Goal: Information Seeking & Learning: Understand process/instructions

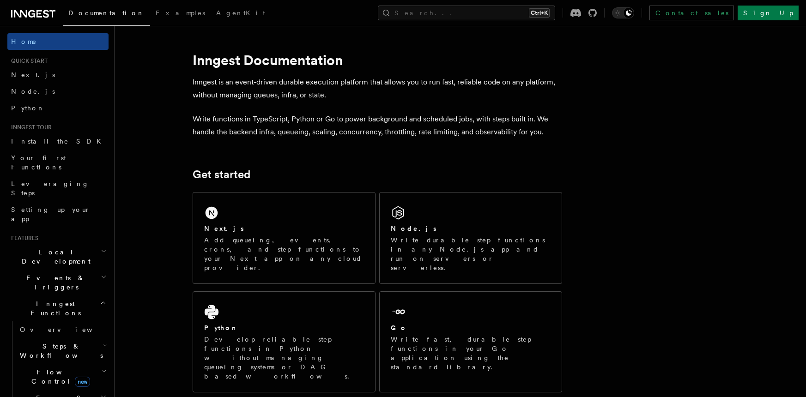
scroll to position [342, 0]
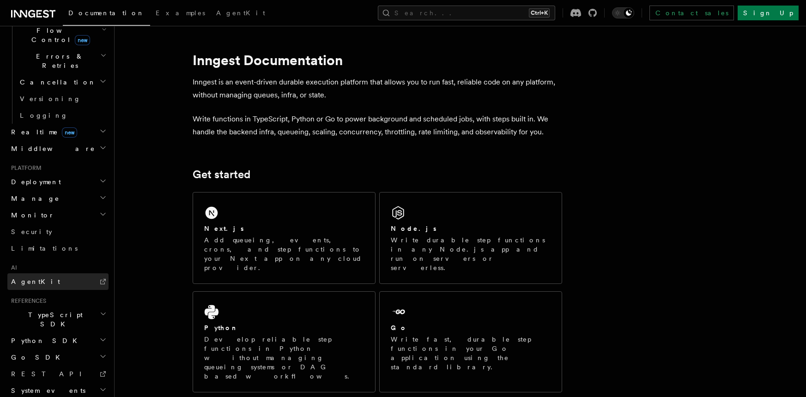
click at [22, 278] on span "AgentKit" at bounding box center [35, 281] width 49 height 7
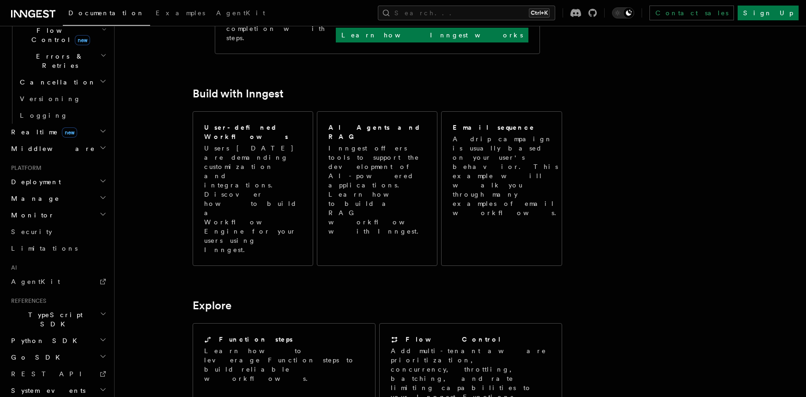
scroll to position [119, 0]
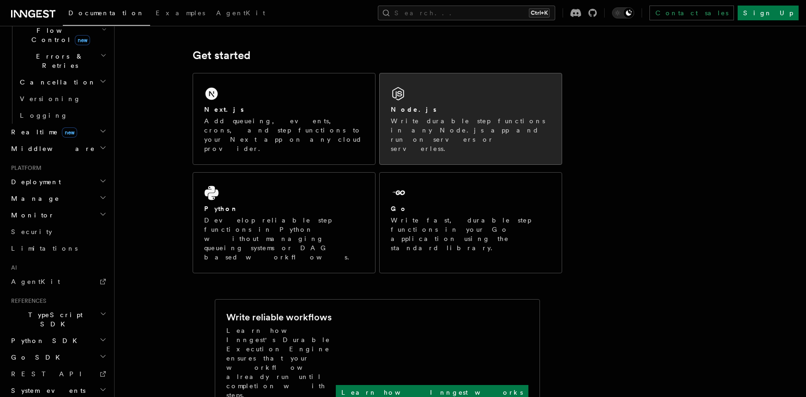
click at [414, 111] on div "Node.js" at bounding box center [471, 110] width 160 height 10
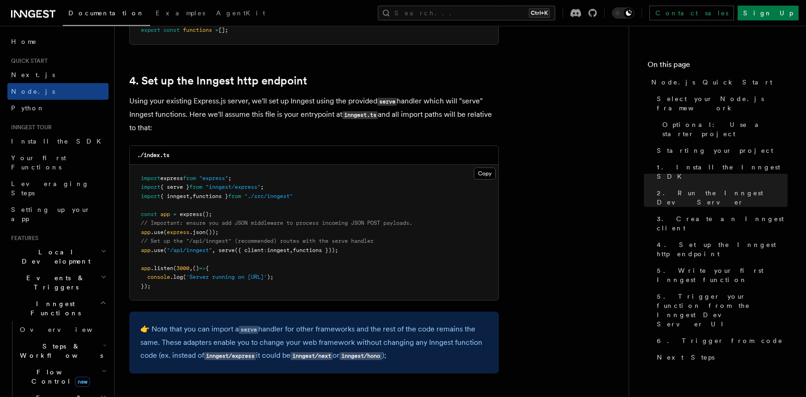
scroll to position [1370, 0]
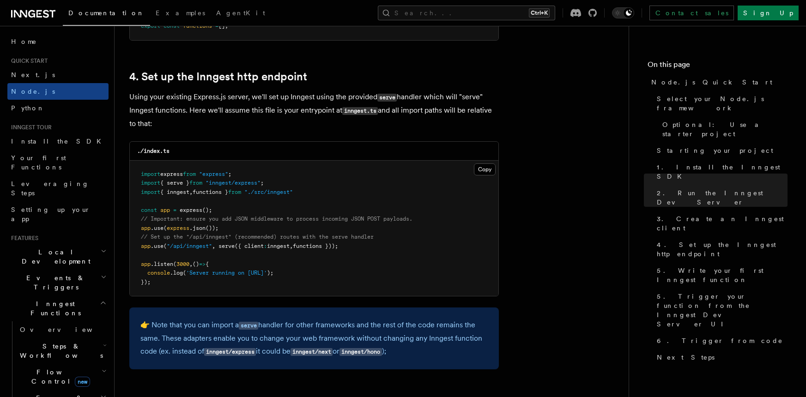
drag, startPoint x: 137, startPoint y: 246, endPoint x: 378, endPoint y: 252, distance: 241.6
click at [378, 252] on pre "import express from "express" ; import { serve } from "inngest/express" ; impor…" at bounding box center [314, 229] width 368 height 136
copy span "app .use ( "/api/inngest" , serve ({ client : inngest , functions }));"
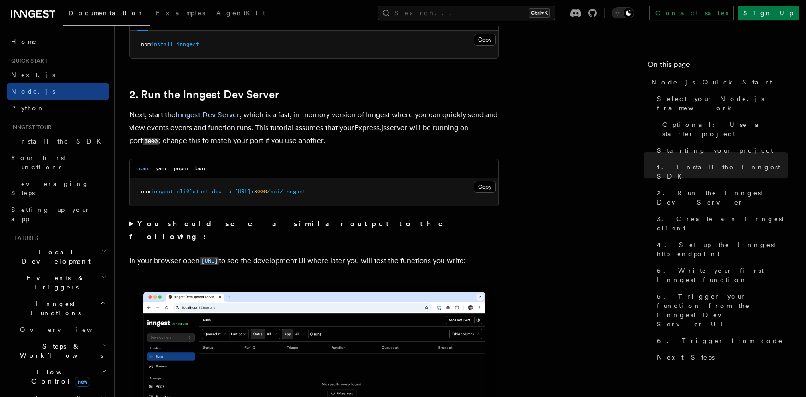
scroll to position [655, 0]
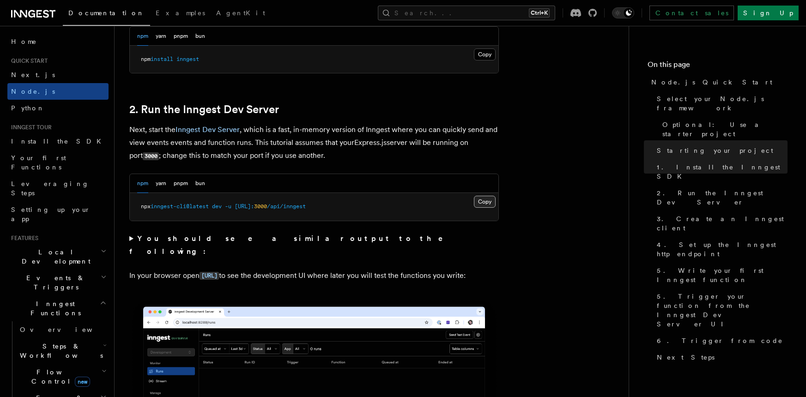
click at [483, 204] on button "Copy Copied" at bounding box center [485, 202] width 22 height 12
click at [131, 241] on summary "You should see a similar output to the following:" at bounding box center [313, 245] width 369 height 26
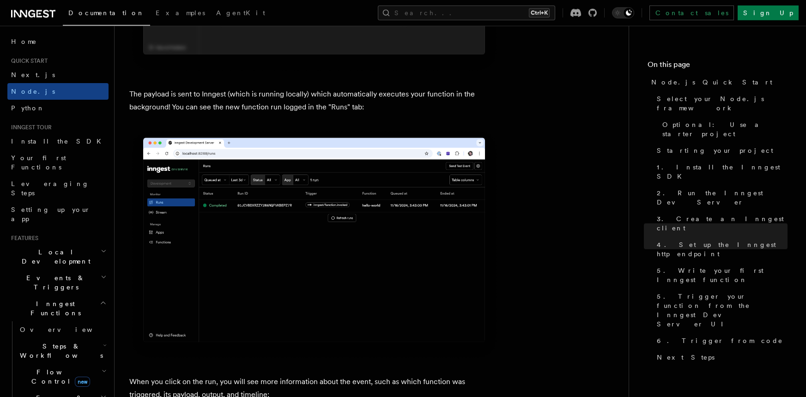
scroll to position [3336, 0]
